Goal: Browse casually

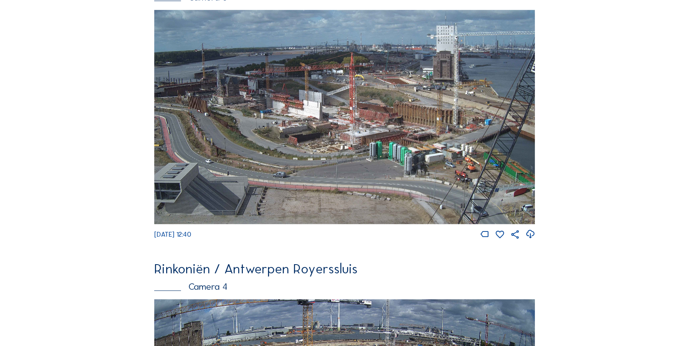
scroll to position [983, 0]
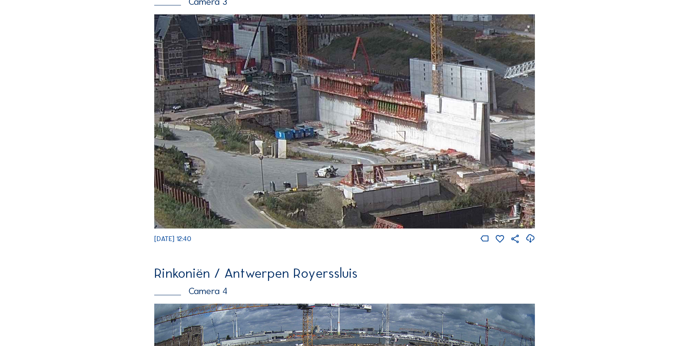
drag, startPoint x: 336, startPoint y: 105, endPoint x: 475, endPoint y: 121, distance: 140.3
click at [480, 121] on img at bounding box center [344, 121] width 381 height 215
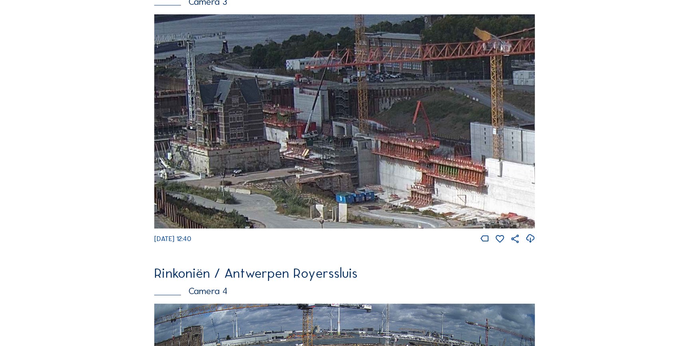
drag, startPoint x: 331, startPoint y: 99, endPoint x: 351, endPoint y: 160, distance: 63.8
click at [351, 160] on img at bounding box center [344, 121] width 381 height 215
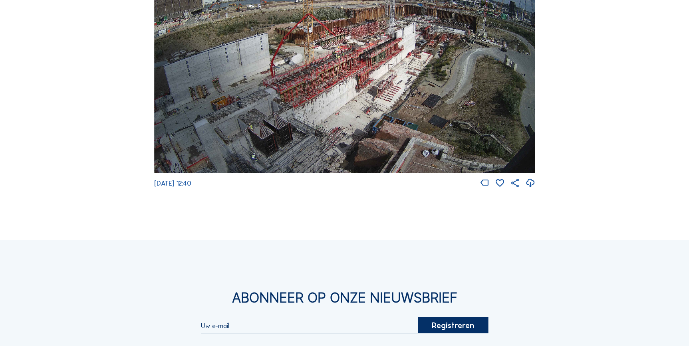
scroll to position [1344, 0]
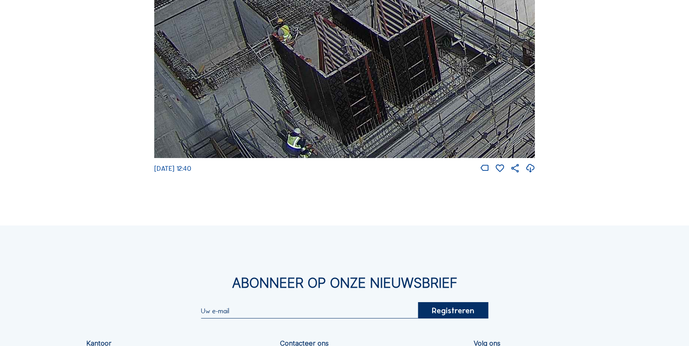
drag, startPoint x: 292, startPoint y: 116, endPoint x: 317, endPoint y: 40, distance: 80.7
click at [317, 40] on img at bounding box center [344, 51] width 381 height 215
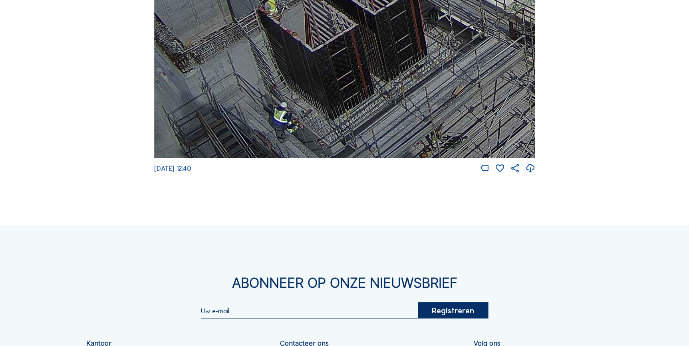
drag, startPoint x: 307, startPoint y: 72, endPoint x: 288, endPoint y: 58, distance: 23.7
click at [288, 58] on img at bounding box center [344, 51] width 381 height 215
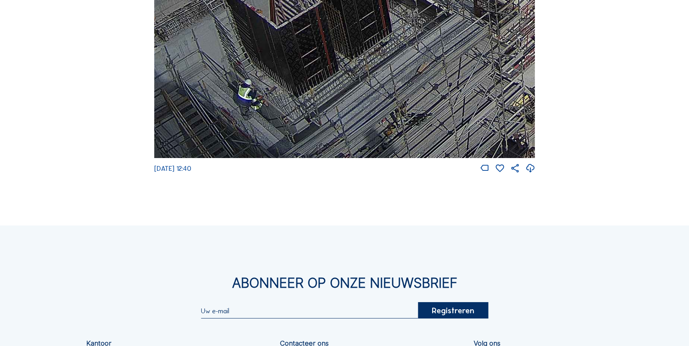
drag, startPoint x: 342, startPoint y: 60, endPoint x: 306, endPoint y: 34, distance: 44.5
click at [306, 34] on img at bounding box center [344, 51] width 381 height 215
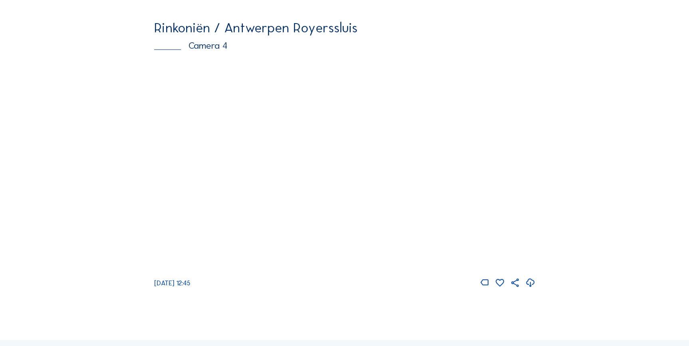
scroll to position [1237, 0]
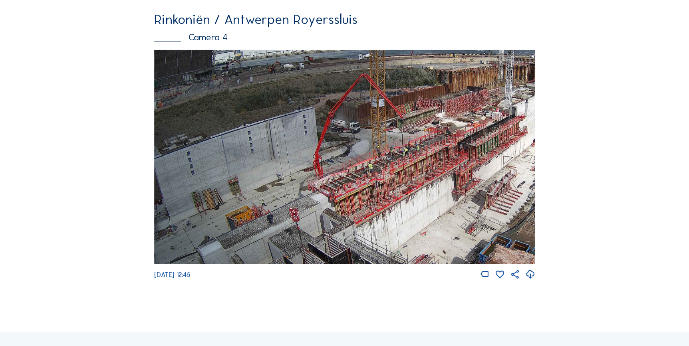
drag, startPoint x: 286, startPoint y: 178, endPoint x: 328, endPoint y: 175, distance: 42.5
click at [328, 176] on img at bounding box center [344, 157] width 381 height 215
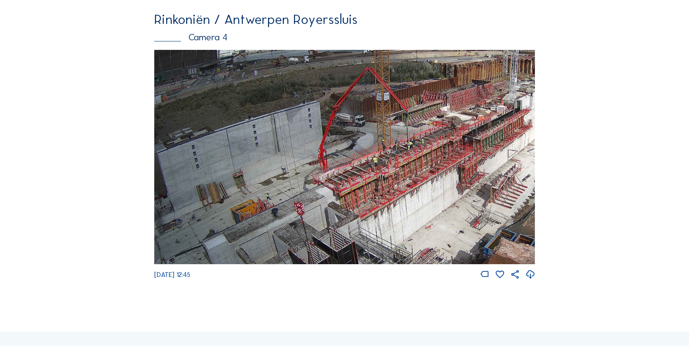
drag, startPoint x: 335, startPoint y: 169, endPoint x: 344, endPoint y: 164, distance: 10.7
click at [341, 164] on img at bounding box center [344, 157] width 381 height 215
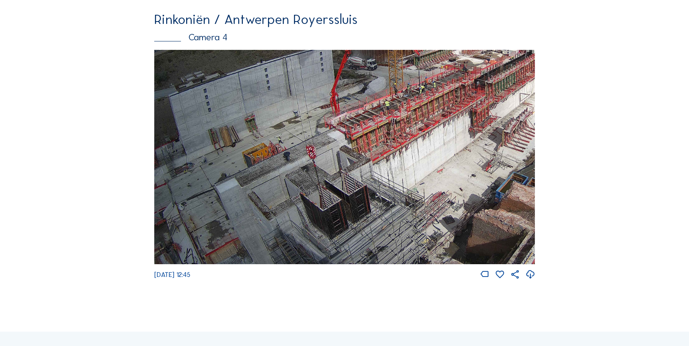
drag, startPoint x: 312, startPoint y: 194, endPoint x: 371, endPoint y: 123, distance: 92.2
click at [371, 123] on img at bounding box center [344, 157] width 381 height 215
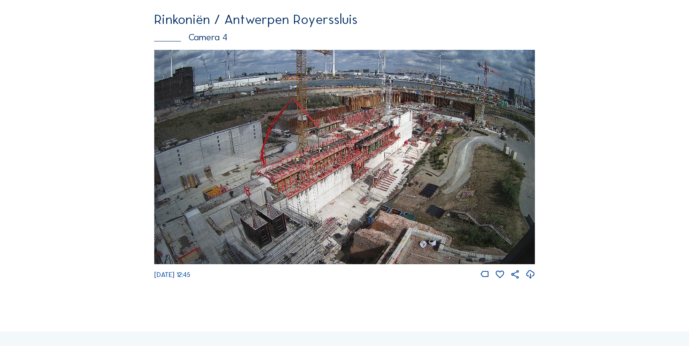
drag, startPoint x: 483, startPoint y: 203, endPoint x: 426, endPoint y: 134, distance: 90.0
click at [385, 168] on img at bounding box center [344, 157] width 381 height 215
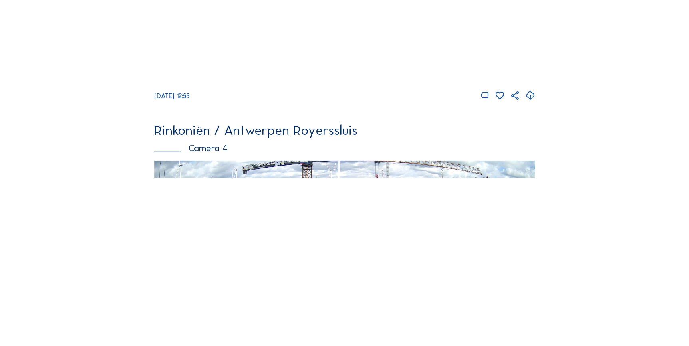
scroll to position [1129, 0]
